Goal: Task Accomplishment & Management: Use online tool/utility

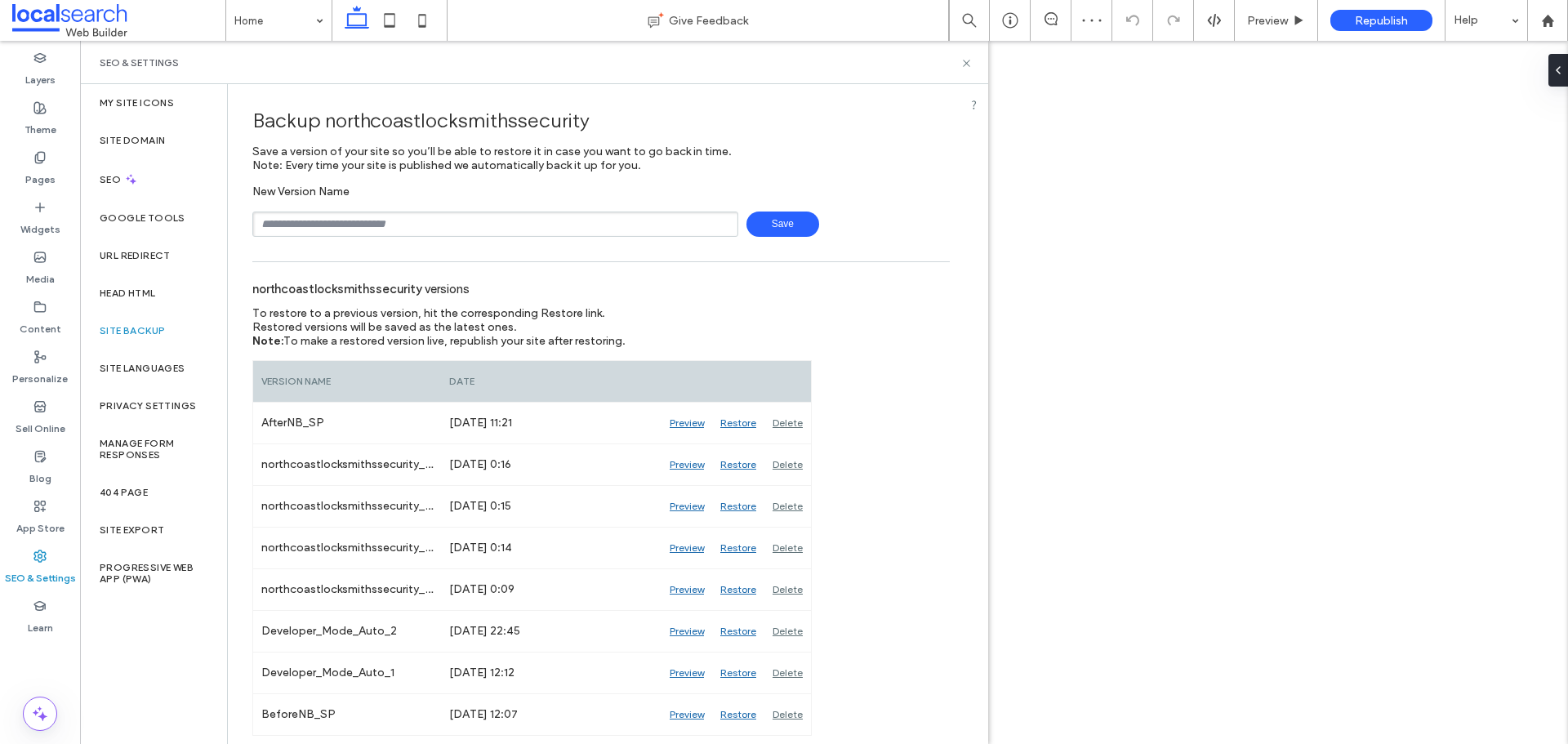
type input "**********"
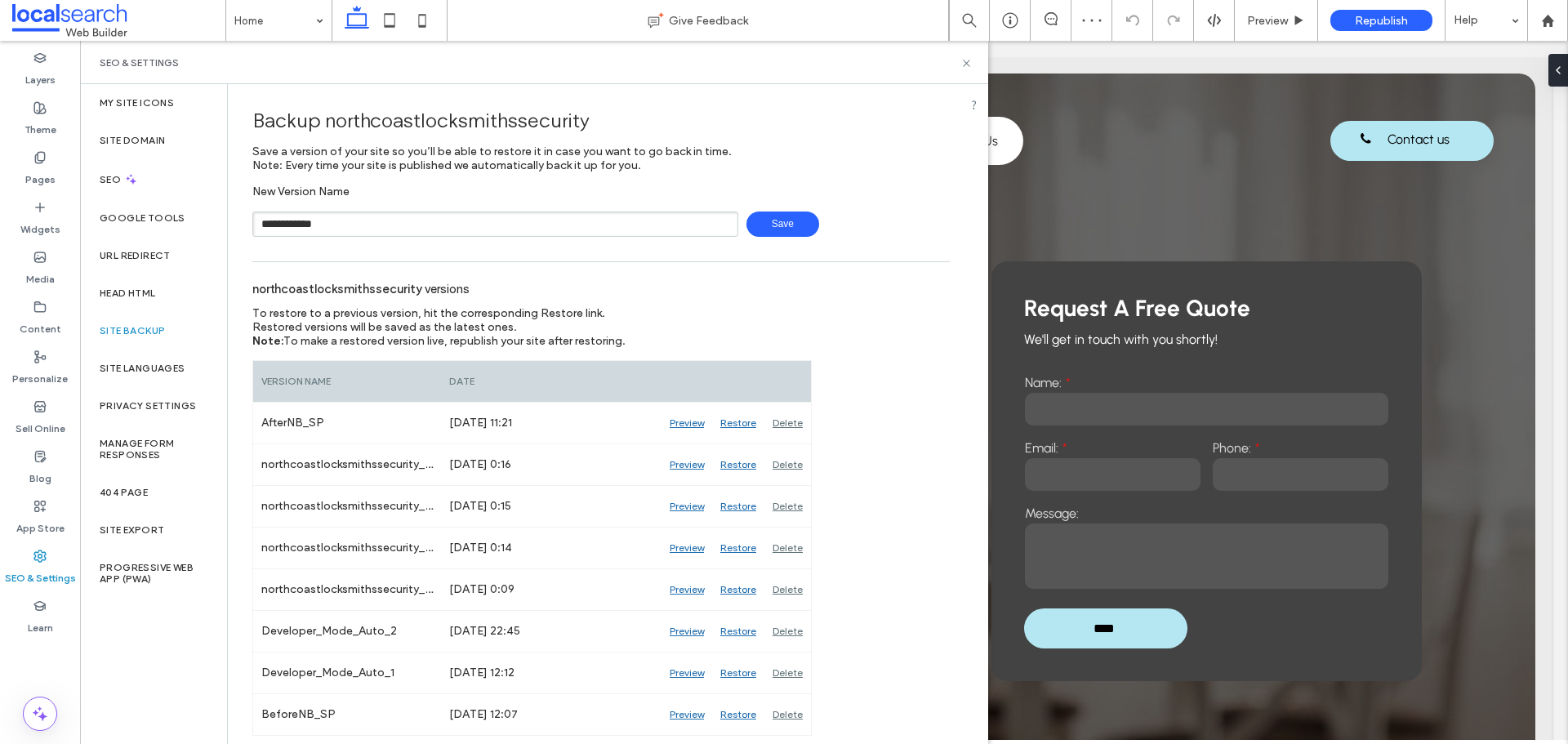
click at [786, 226] on span "Save" at bounding box center [783, 223] width 73 height 25
click at [972, 63] on icon at bounding box center [966, 63] width 12 height 12
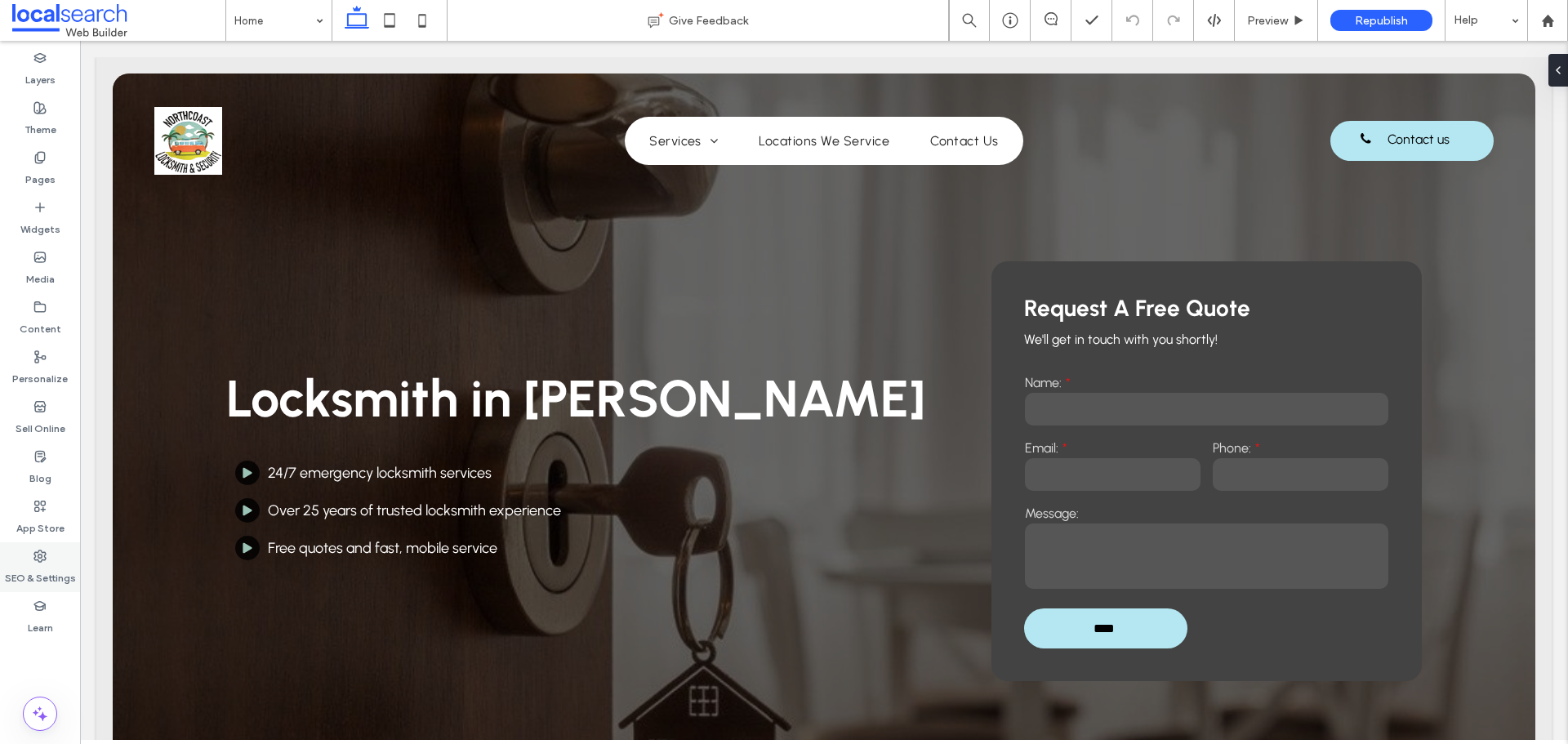
click at [51, 563] on label "SEO & Settings" at bounding box center [40, 574] width 71 height 23
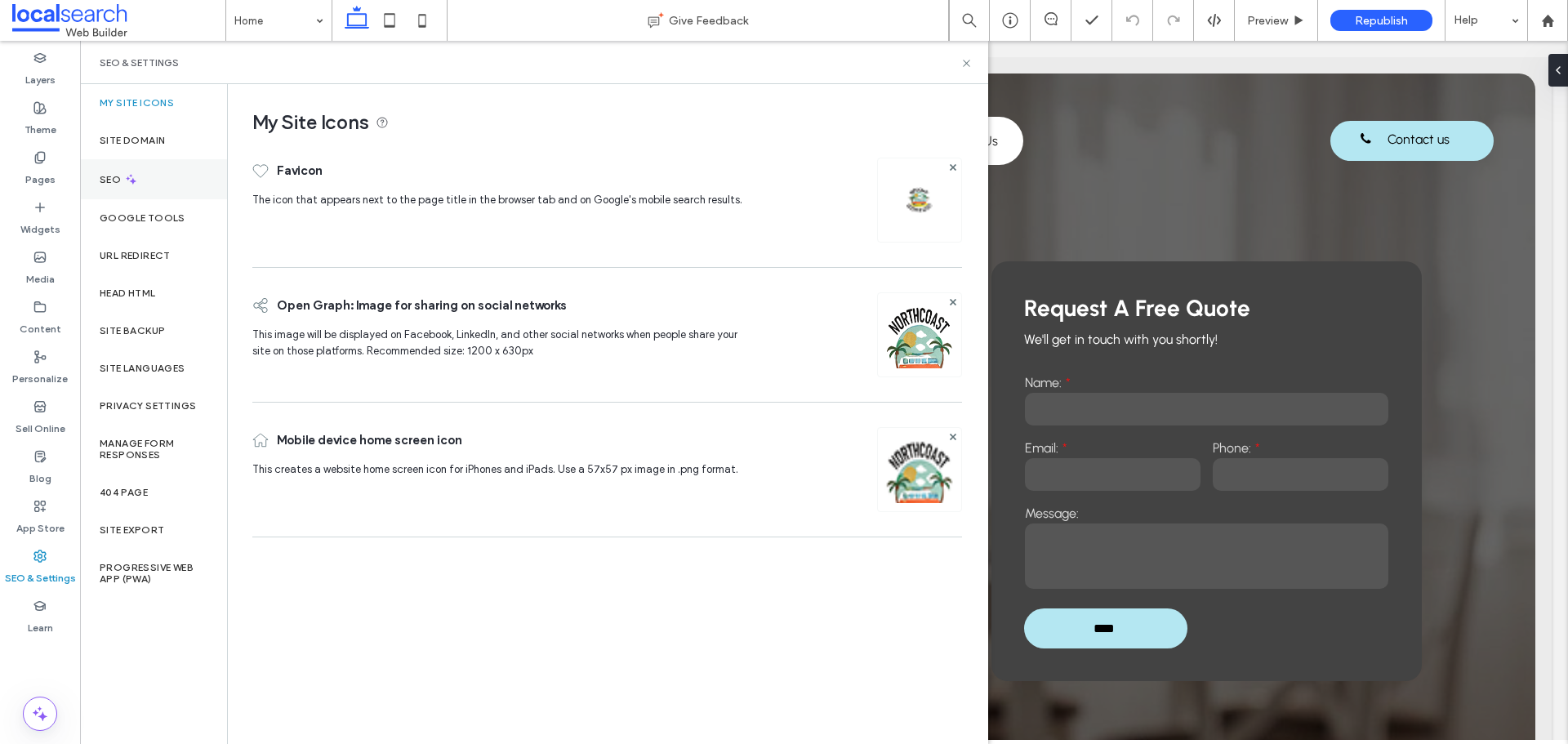
click at [147, 191] on div "SEO" at bounding box center [154, 178] width 147 height 40
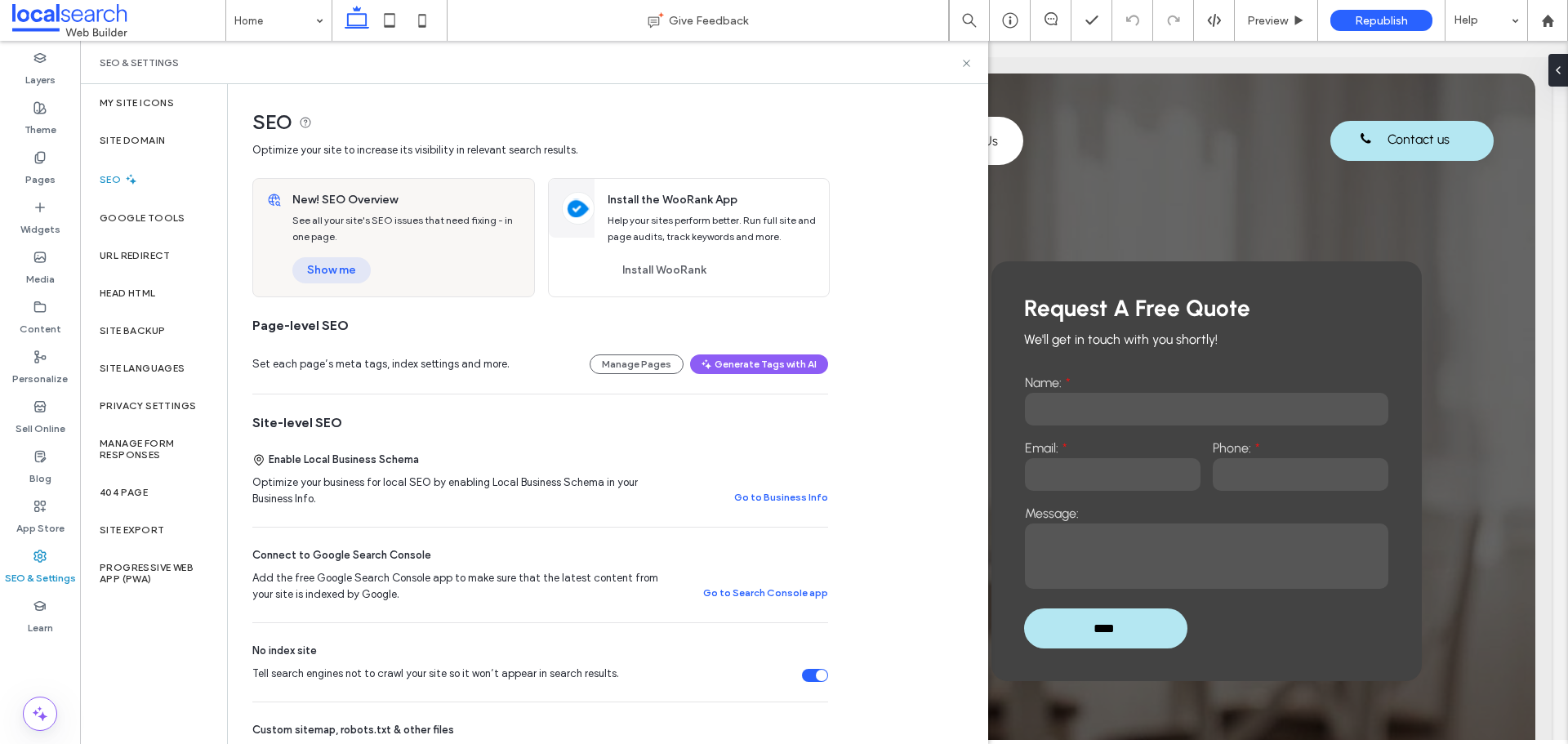
click at [327, 281] on button "Show me" at bounding box center [332, 270] width 79 height 26
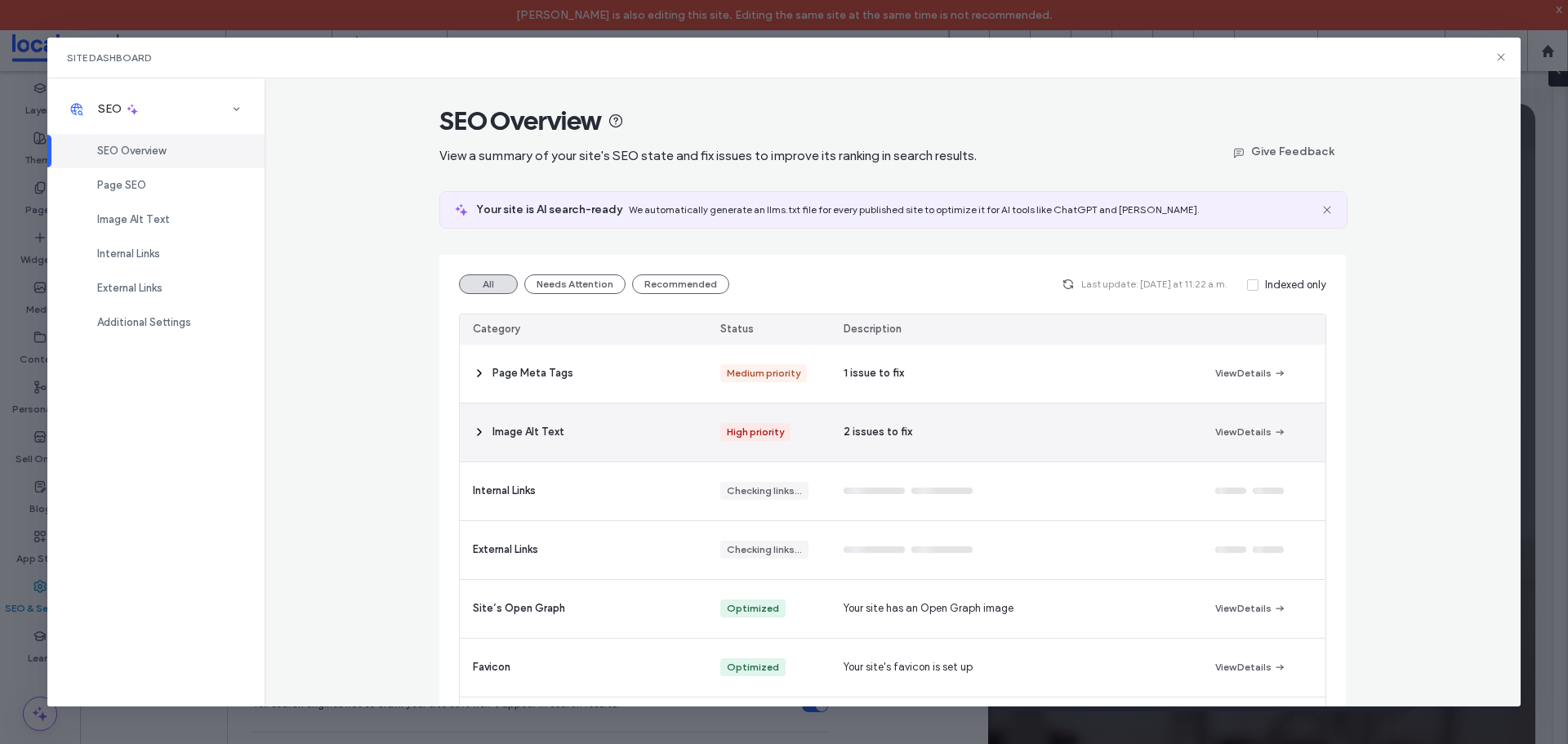
click at [603, 433] on div "Image Alt Text" at bounding box center [584, 432] width 247 height 58
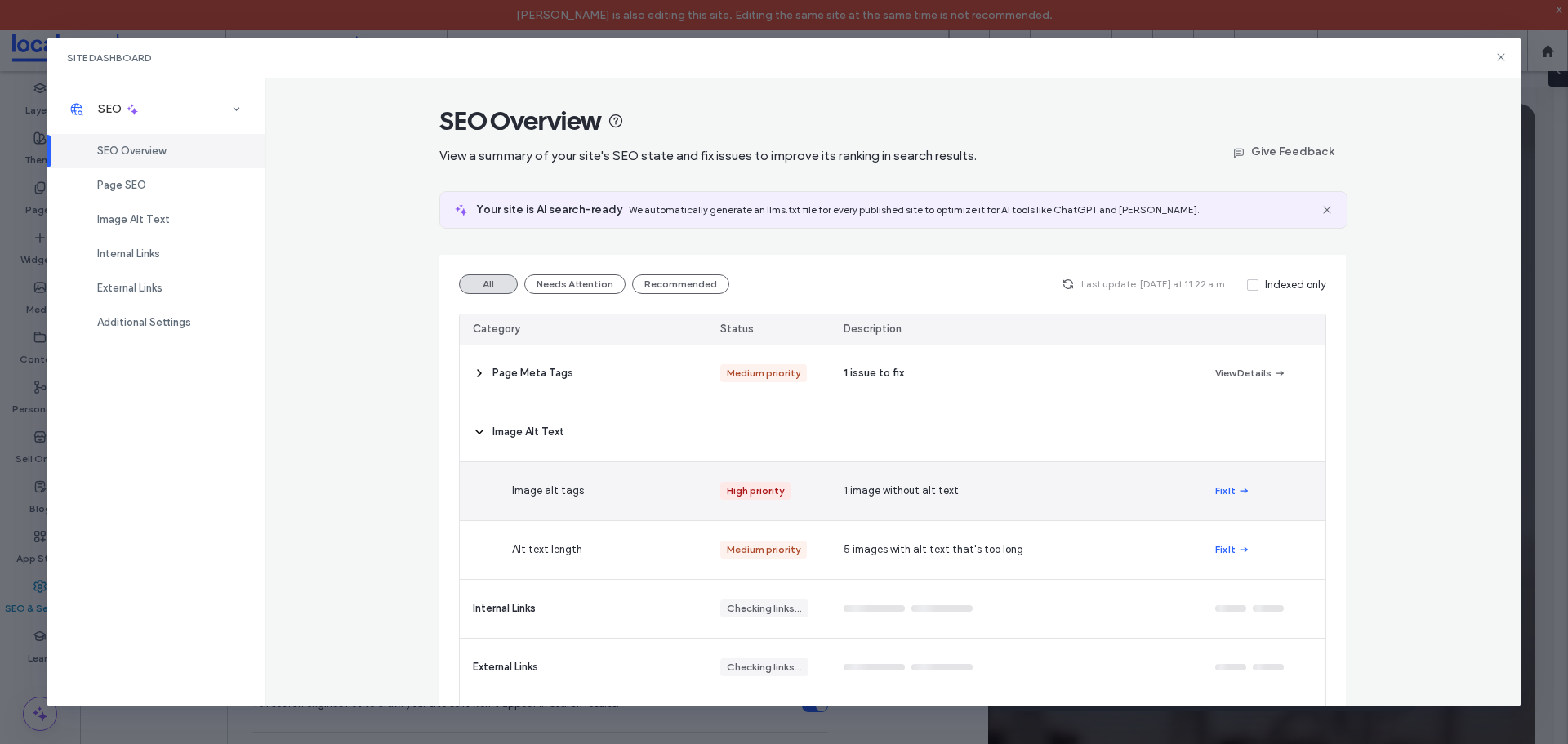
click at [1038, 485] on div "1 image without alt text" at bounding box center [1015, 491] width 371 height 58
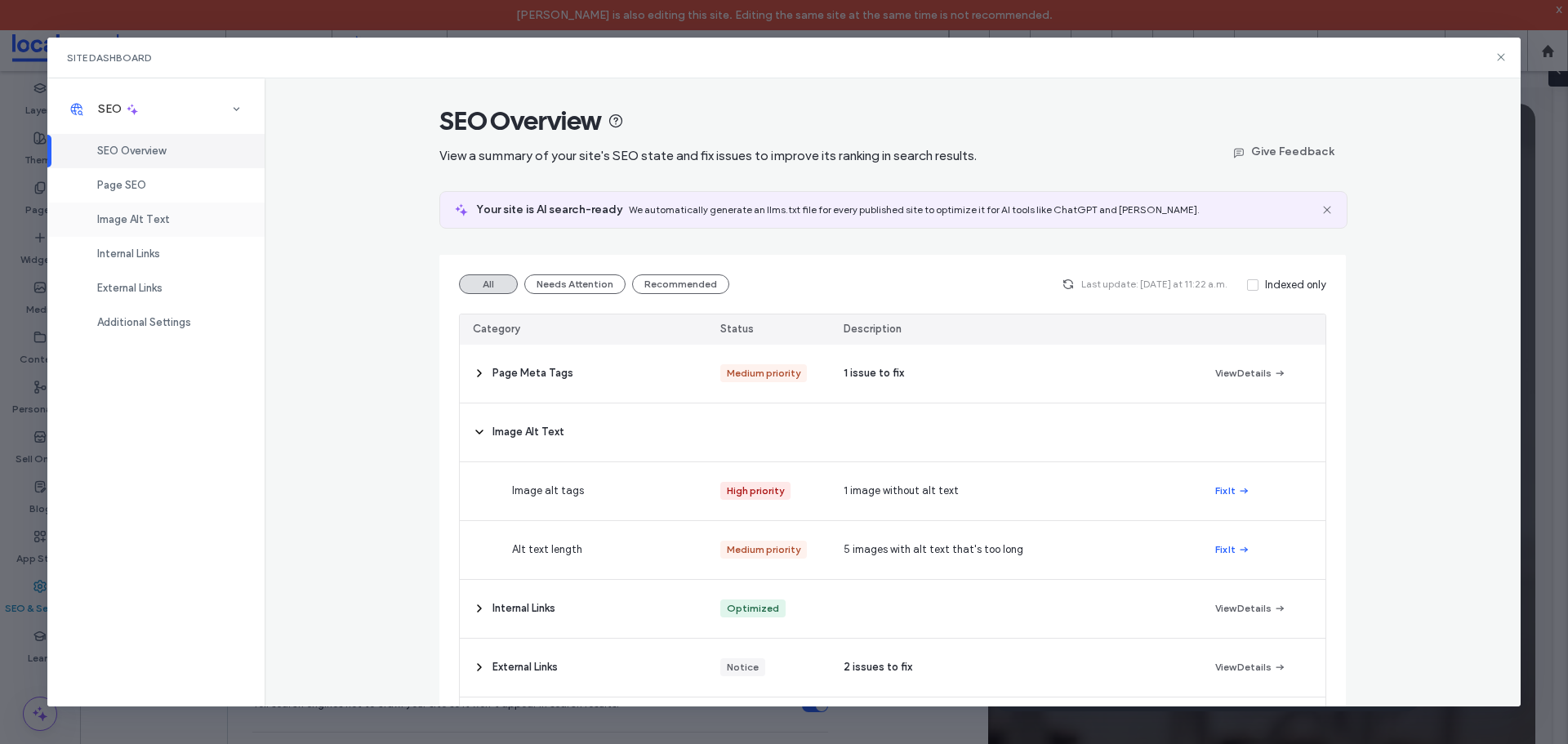
click at [155, 217] on span "Image Alt Text" at bounding box center [133, 219] width 73 height 12
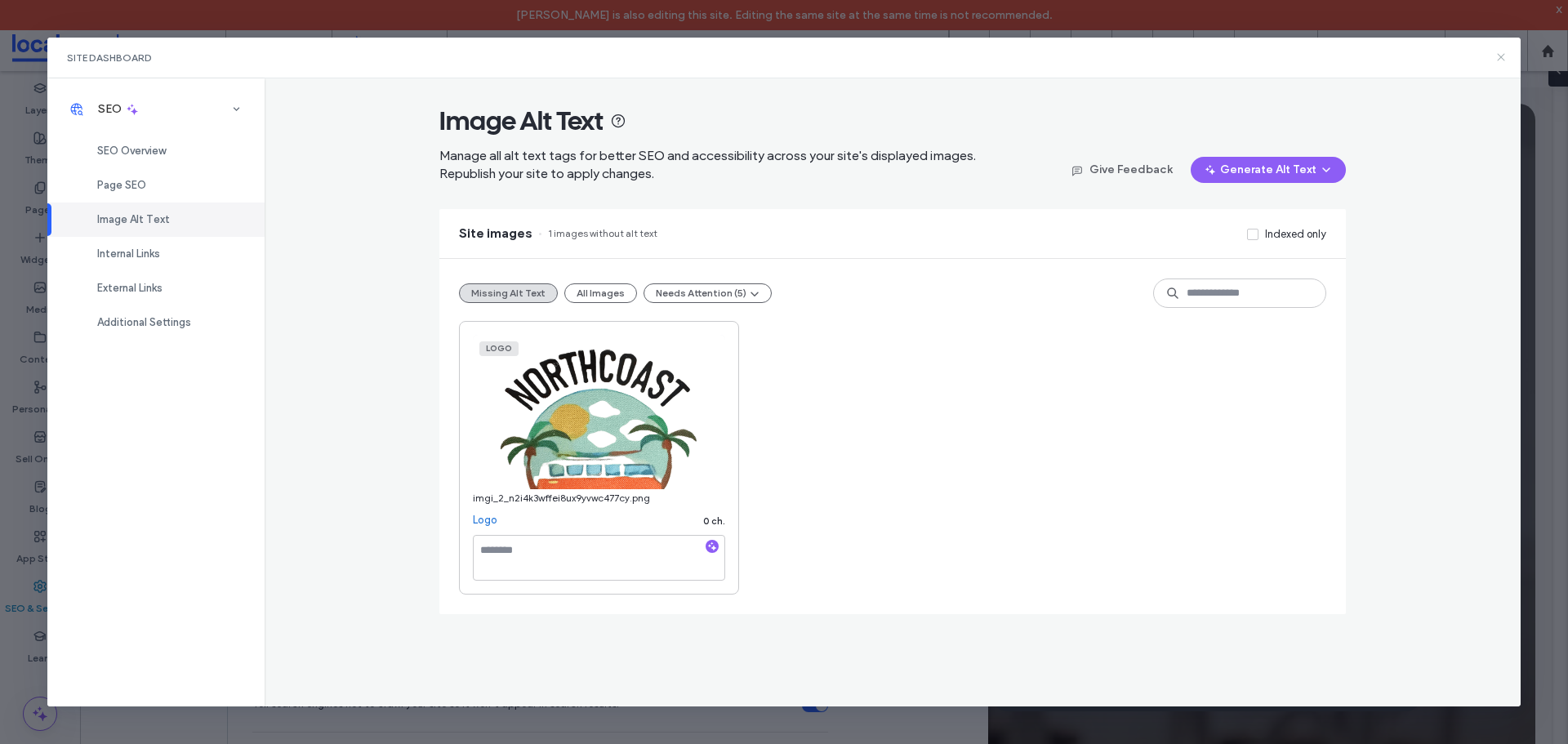
click at [1507, 54] on icon at bounding box center [1501, 57] width 13 height 13
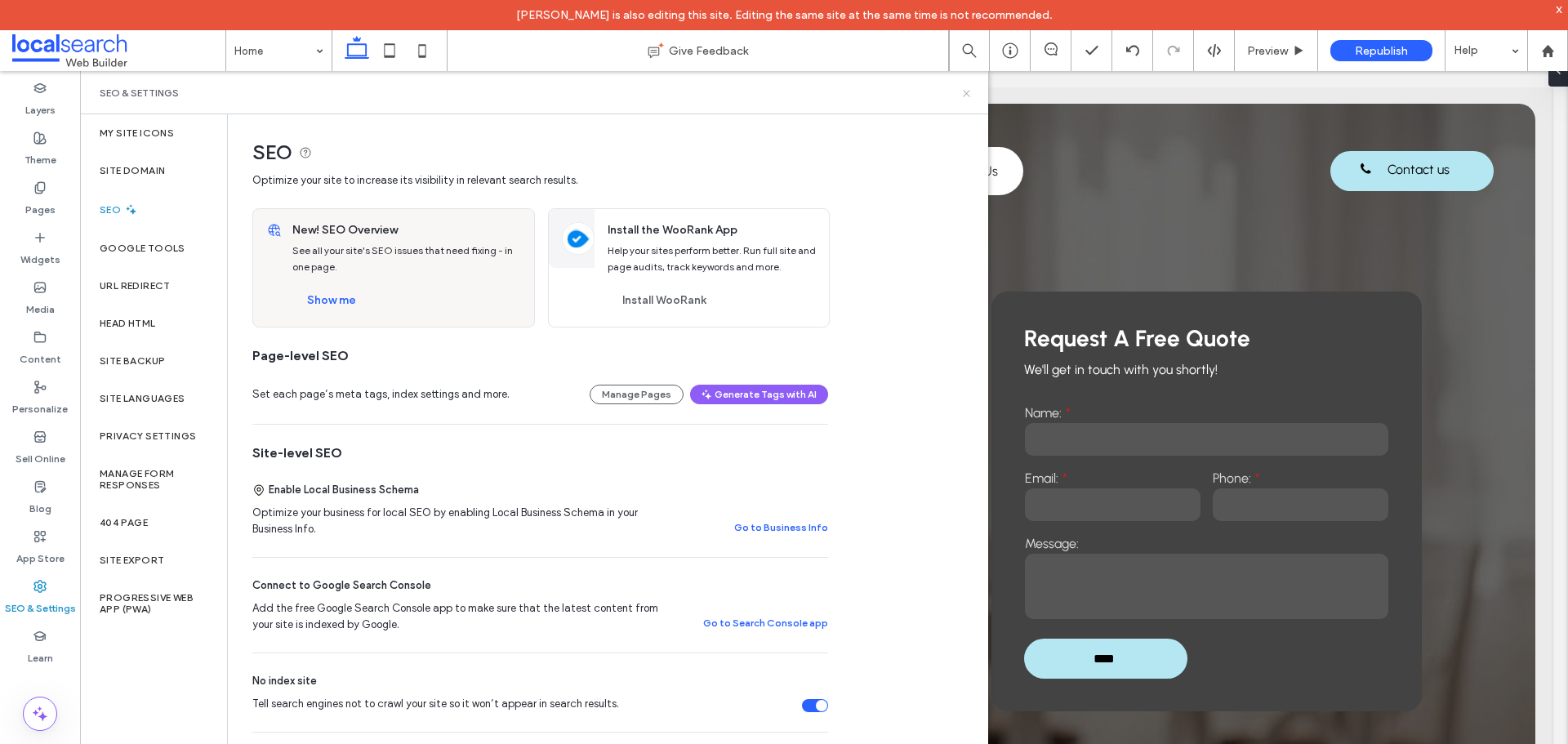
click at [969, 94] on icon at bounding box center [966, 93] width 12 height 12
